Goal: Task Accomplishment & Management: Manage account settings

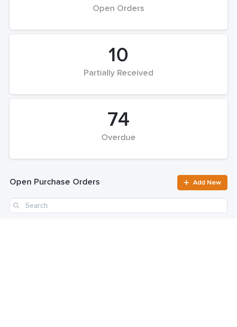
scroll to position [96, 0]
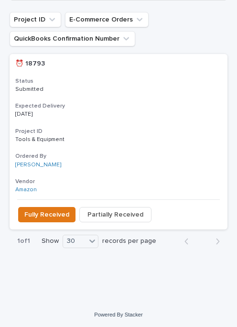
scroll to position [321, 0]
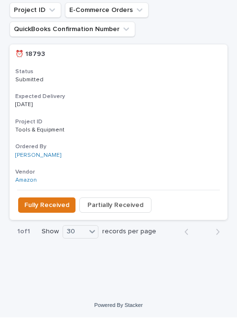
type input "18793"
click at [47, 210] on span "Fully Received" at bounding box center [46, 215] width 45 height 10
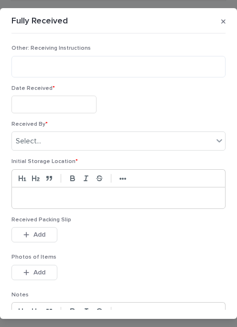
click at [58, 96] on input "text" at bounding box center [53, 105] width 85 height 18
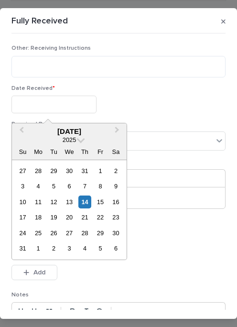
click at [88, 200] on div "14" at bounding box center [84, 202] width 13 height 13
type input "**********"
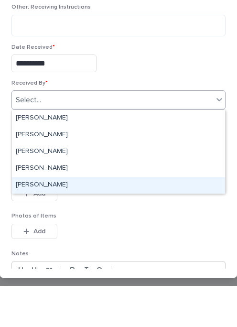
click at [98, 218] on div "[PERSON_NAME]" at bounding box center [118, 226] width 213 height 17
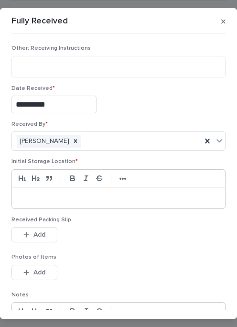
click at [79, 191] on div at bounding box center [118, 197] width 213 height 21
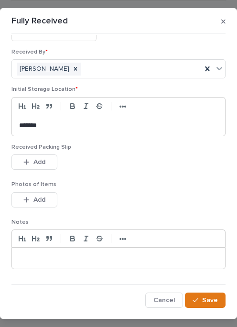
scroll to position [71, 0]
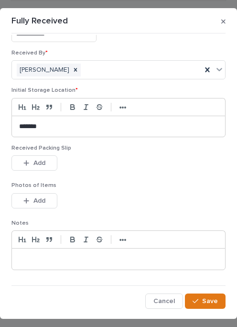
click at [52, 157] on button "Add" at bounding box center [34, 162] width 46 height 15
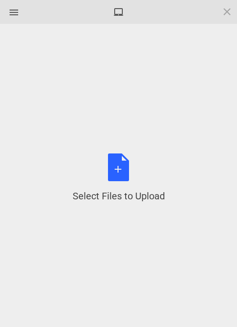
click at [123, 164] on div "Select Files to Upload or Drag and Drop, Copy and Paste Files" at bounding box center [119, 178] width 92 height 49
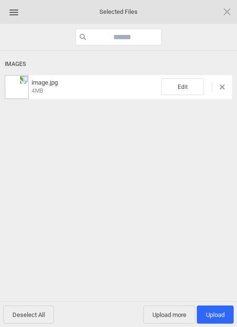
click at [172, 311] on span "Upload more" at bounding box center [169, 315] width 52 height 18
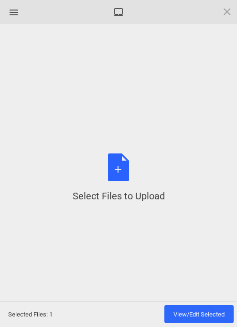
click at [118, 163] on div "Select Files to Upload or Drag and Drop, Copy and Paste Files" at bounding box center [119, 178] width 92 height 49
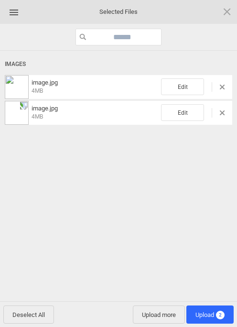
click at [210, 311] on span "Upload 2" at bounding box center [210, 314] width 29 height 7
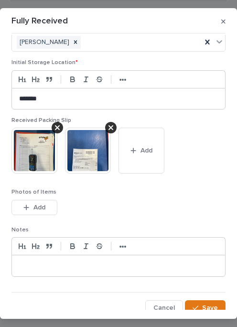
scroll to position [106, 0]
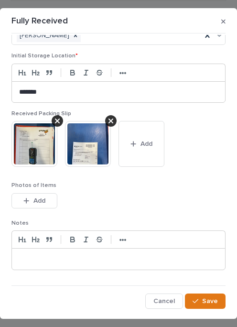
click at [209, 298] on span "Save" at bounding box center [210, 301] width 16 height 7
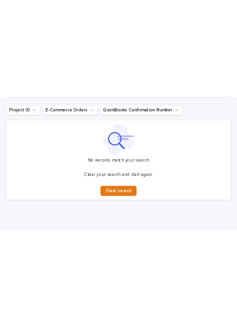
scroll to position [252, 0]
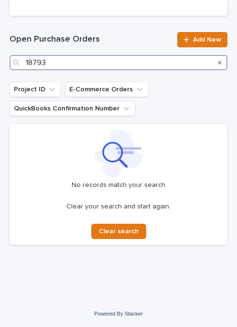
click at [98, 61] on input "18793" at bounding box center [119, 62] width 218 height 15
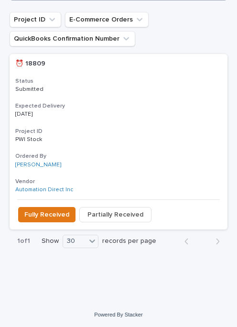
scroll to position [321, 0]
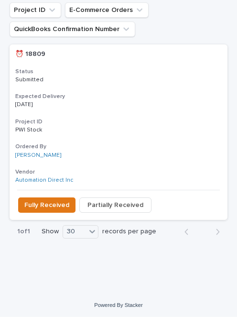
type input "18809"
click at [42, 210] on span "Fully Received" at bounding box center [46, 215] width 45 height 10
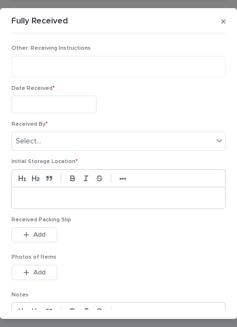
click at [58, 101] on input "text" at bounding box center [53, 105] width 85 height 18
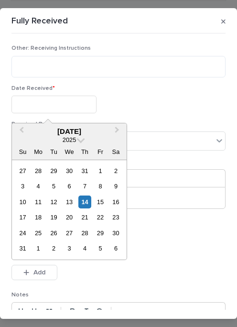
click at [84, 198] on div "14" at bounding box center [84, 202] width 13 height 13
type input "**********"
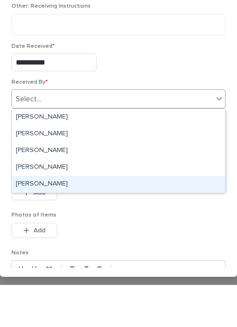
click at [75, 218] on div "[PERSON_NAME]" at bounding box center [118, 226] width 213 height 17
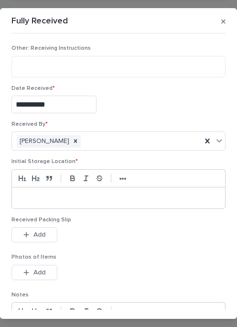
click at [63, 194] on p at bounding box center [118, 198] width 199 height 10
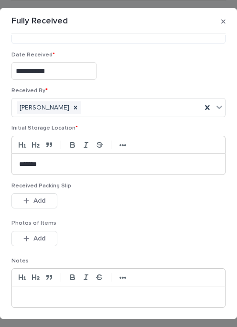
click at [55, 198] on button "Add" at bounding box center [34, 200] width 46 height 15
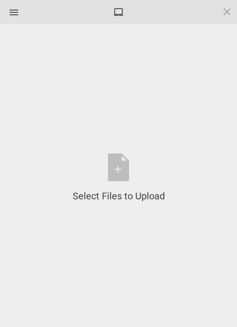
click at [123, 158] on div "Select Files to Upload or Drag and Drop, Copy and Paste Files" at bounding box center [119, 178] width 92 height 49
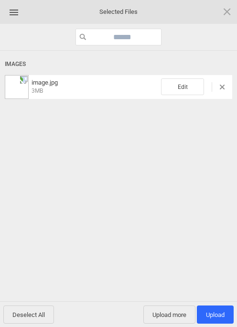
click at [171, 310] on span "Upload more" at bounding box center [169, 315] width 52 height 18
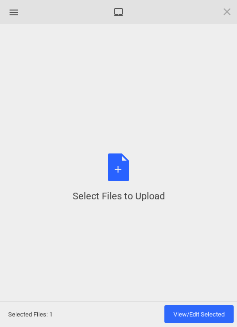
click at [122, 175] on div "Select Files to Upload or Drag and Drop, Copy and Paste Files" at bounding box center [119, 178] width 92 height 49
click at [125, 165] on div "Select Files to Upload or Drag and Drop, Copy and Paste Files" at bounding box center [119, 178] width 92 height 49
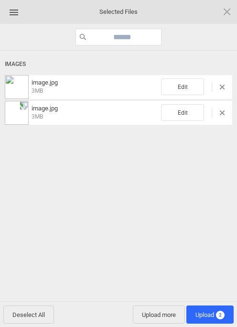
click at [214, 311] on span "Upload 2" at bounding box center [210, 314] width 29 height 7
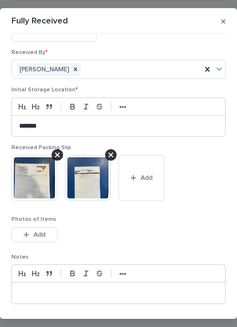
scroll to position [101, 0]
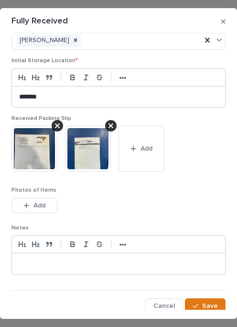
click at [208, 303] on span "Save" at bounding box center [210, 306] width 16 height 7
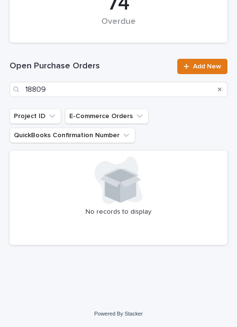
scroll to position [225, 0]
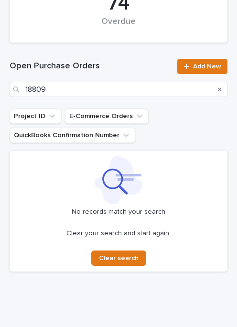
click at [77, 79] on div "Open Purchase Orders 18809 Add New" at bounding box center [119, 78] width 218 height 38
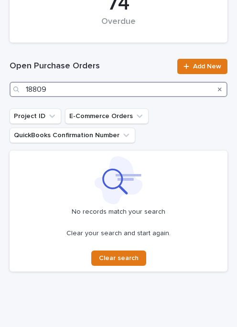
click at [74, 89] on input "18809" at bounding box center [119, 89] width 218 height 15
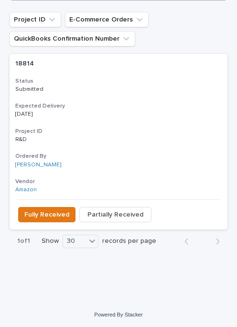
scroll to position [321, 0]
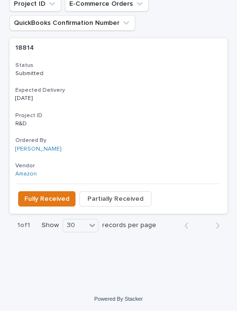
type input "18814"
click at [46, 210] on span "Fully Received" at bounding box center [46, 215] width 45 height 10
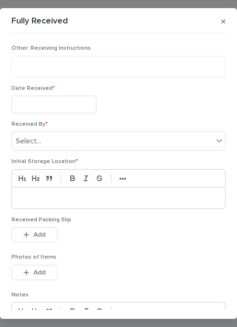
click at [50, 102] on input "text" at bounding box center [53, 105] width 85 height 18
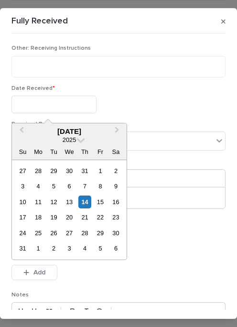
click at [89, 199] on div "14" at bounding box center [84, 202] width 13 height 13
type input "**********"
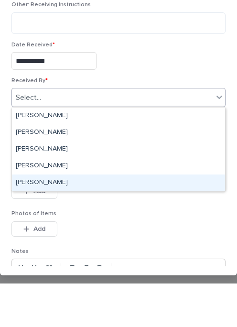
click at [90, 218] on div "[PERSON_NAME]" at bounding box center [118, 226] width 213 height 17
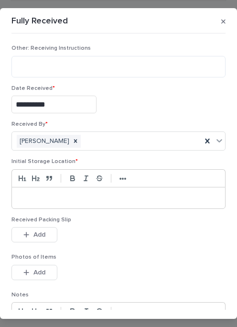
click at [65, 192] on div at bounding box center [118, 197] width 213 height 21
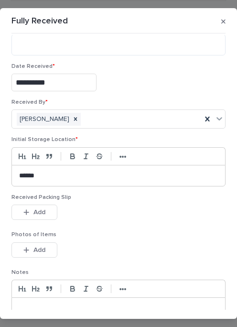
scroll to position [33, 0]
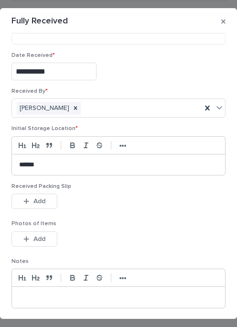
click at [46, 195] on button "Add" at bounding box center [34, 201] width 46 height 15
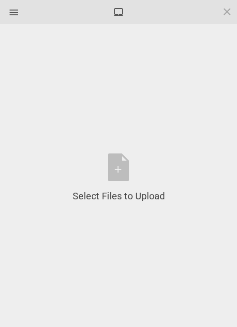
click at [118, 163] on div "Select Files to Upload or Drag and Drop, Copy and Paste Files" at bounding box center [119, 178] width 92 height 49
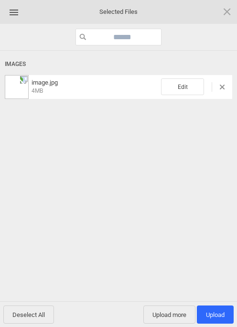
click at [179, 309] on span "Upload more" at bounding box center [169, 315] width 52 height 18
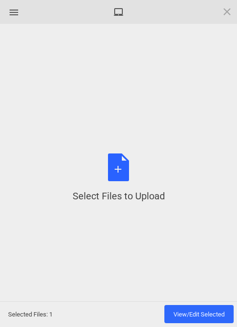
click at [121, 165] on div "Select Files to Upload or Drag and Drop, Copy and Paste Files" at bounding box center [119, 178] width 92 height 49
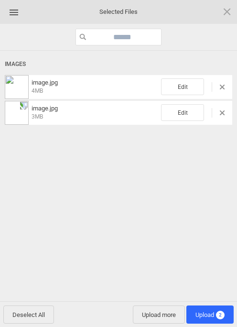
click at [211, 310] on span "Upload 2" at bounding box center [209, 315] width 47 height 18
